Goal: Task Accomplishment & Management: Use online tool/utility

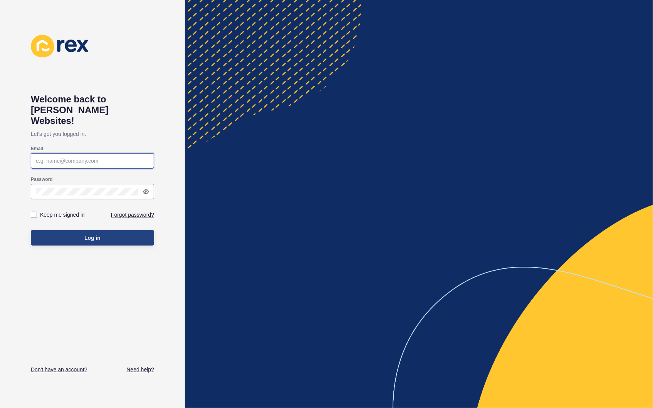
type input "[PERSON_NAME][EMAIL_ADDRESS][DOMAIN_NAME]"
click at [96, 234] on span "Log in" at bounding box center [92, 238] width 16 height 8
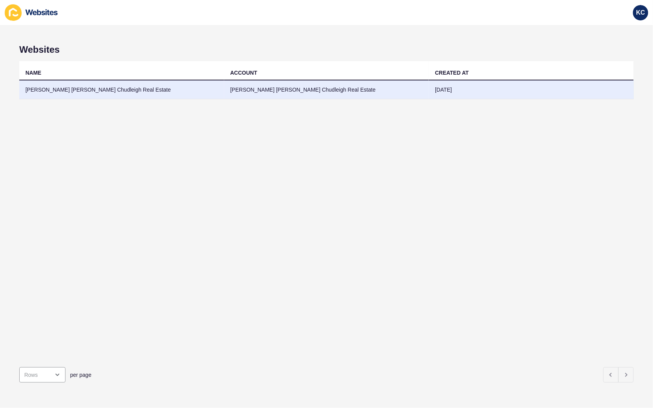
click at [131, 87] on td "[PERSON_NAME] [PERSON_NAME] Chudleigh Real Estate" at bounding box center [121, 90] width 205 height 19
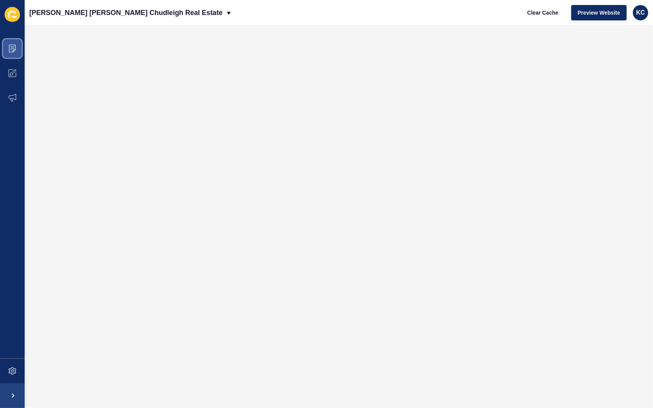
click at [20, 48] on span at bounding box center [12, 48] width 25 height 25
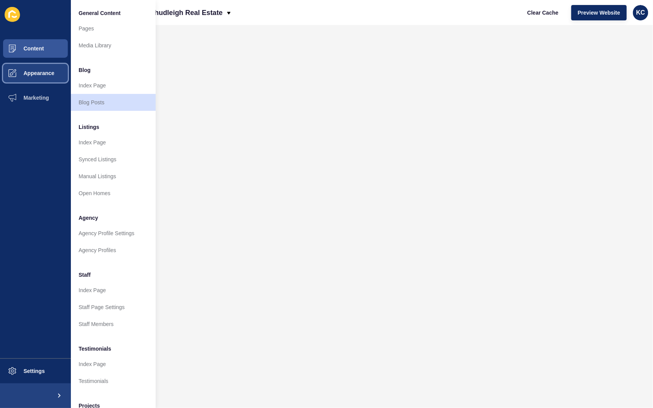
click at [14, 82] on span at bounding box center [12, 73] width 25 height 25
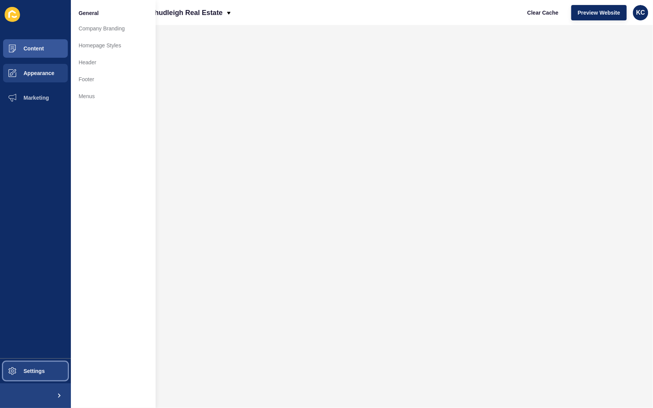
click at [36, 364] on button "Settings" at bounding box center [35, 371] width 71 height 25
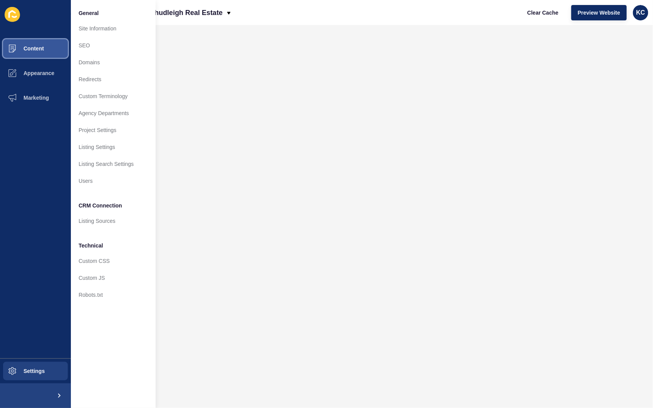
click at [42, 44] on button "Content" at bounding box center [35, 48] width 71 height 25
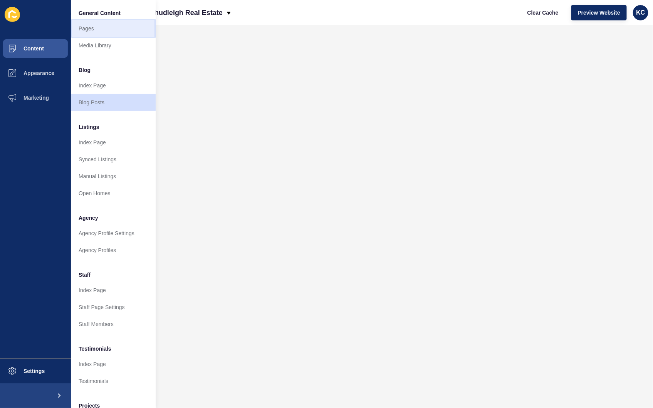
click at [97, 28] on link "Pages" at bounding box center [113, 28] width 85 height 17
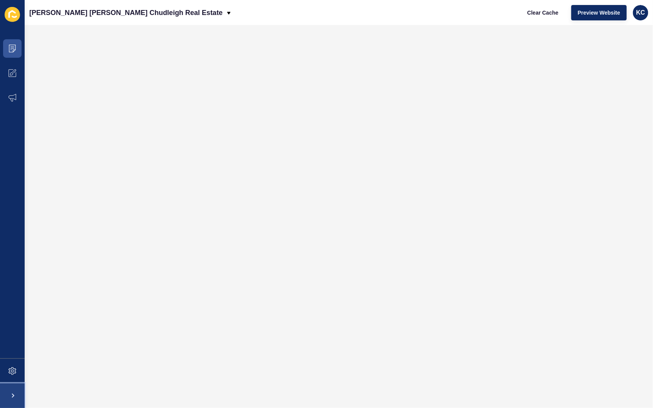
click at [12, 399] on span at bounding box center [12, 396] width 25 height 25
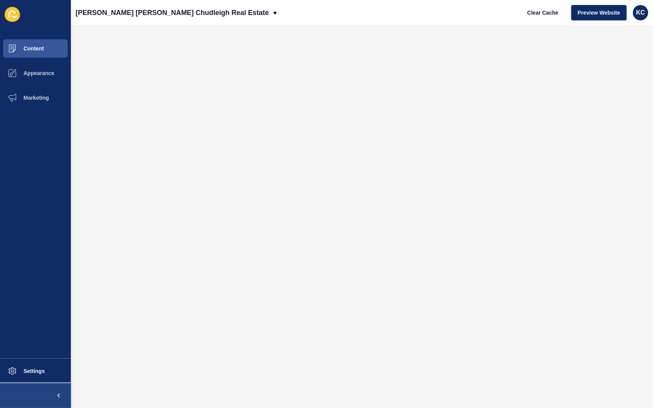
click at [33, 389] on button at bounding box center [35, 396] width 71 height 25
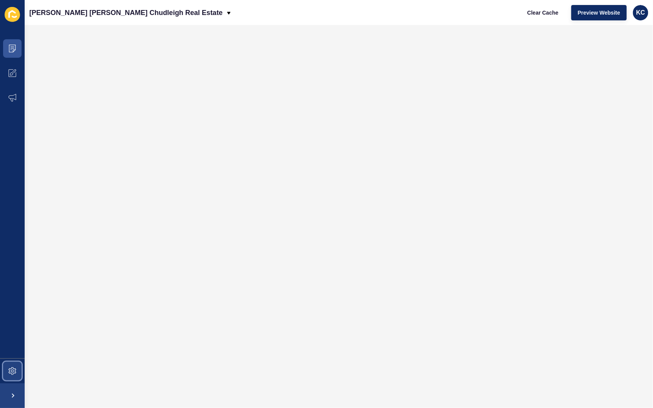
click at [11, 363] on span at bounding box center [12, 371] width 25 height 25
click at [600, 8] on button "Preview Website" at bounding box center [598, 12] width 55 height 15
